Goal: Check status: Check status

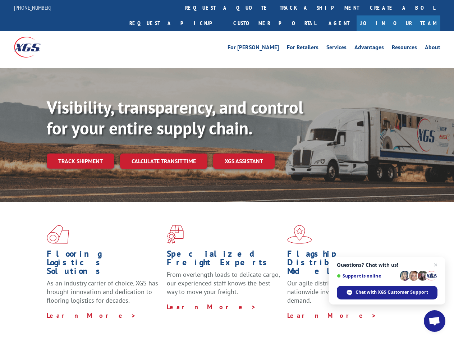
click at [227, 169] on div "Visibility, transparency, and control for your entire supply chain. Track shipm…" at bounding box center [250, 147] width 407 height 100
click at [274, 8] on link "track a shipment" at bounding box center [319, 7] width 90 height 15
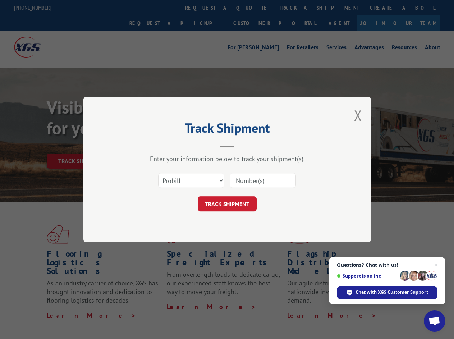
click at [251, 8] on div "Track Shipment Enter your information below to track your shipment(s). Select c…" at bounding box center [227, 169] width 454 height 339
click at [296, 8] on div "Track Shipment Enter your information below to track your shipment(s). Select c…" at bounding box center [227, 169] width 454 height 339
click at [80, 145] on div "Track Shipment Enter your information below to track your shipment(s). Select c…" at bounding box center [227, 169] width 454 height 339
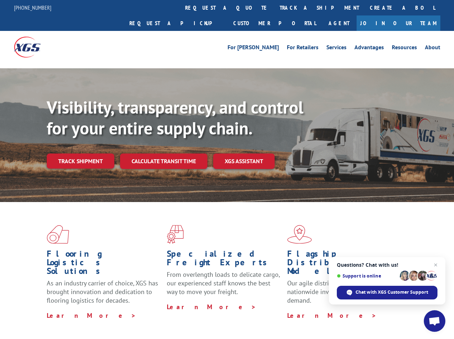
click at [227, 169] on div "Visibility, transparency, and control for your entire supply chain. Track shipm…" at bounding box center [250, 147] width 407 height 100
click at [274, 8] on link "track a shipment" at bounding box center [319, 7] width 90 height 15
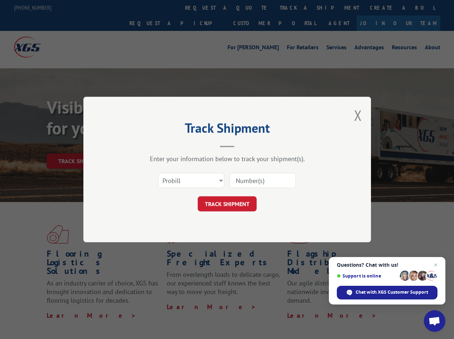
click at [251, 8] on div "Track Shipment Enter your information below to track your shipment(s). Select c…" at bounding box center [227, 169] width 454 height 339
click at [296, 8] on div "Track Shipment Enter your information below to track your shipment(s). Select c…" at bounding box center [227, 169] width 454 height 339
click at [80, 145] on div "Track Shipment Enter your information below to track your shipment(s). Select c…" at bounding box center [227, 169] width 454 height 339
click at [163, 145] on header "Track Shipment" at bounding box center [227, 135] width 216 height 24
click at [244, 145] on header "Track Shipment" at bounding box center [227, 135] width 216 height 24
